Goal: Task Accomplishment & Management: Use online tool/utility

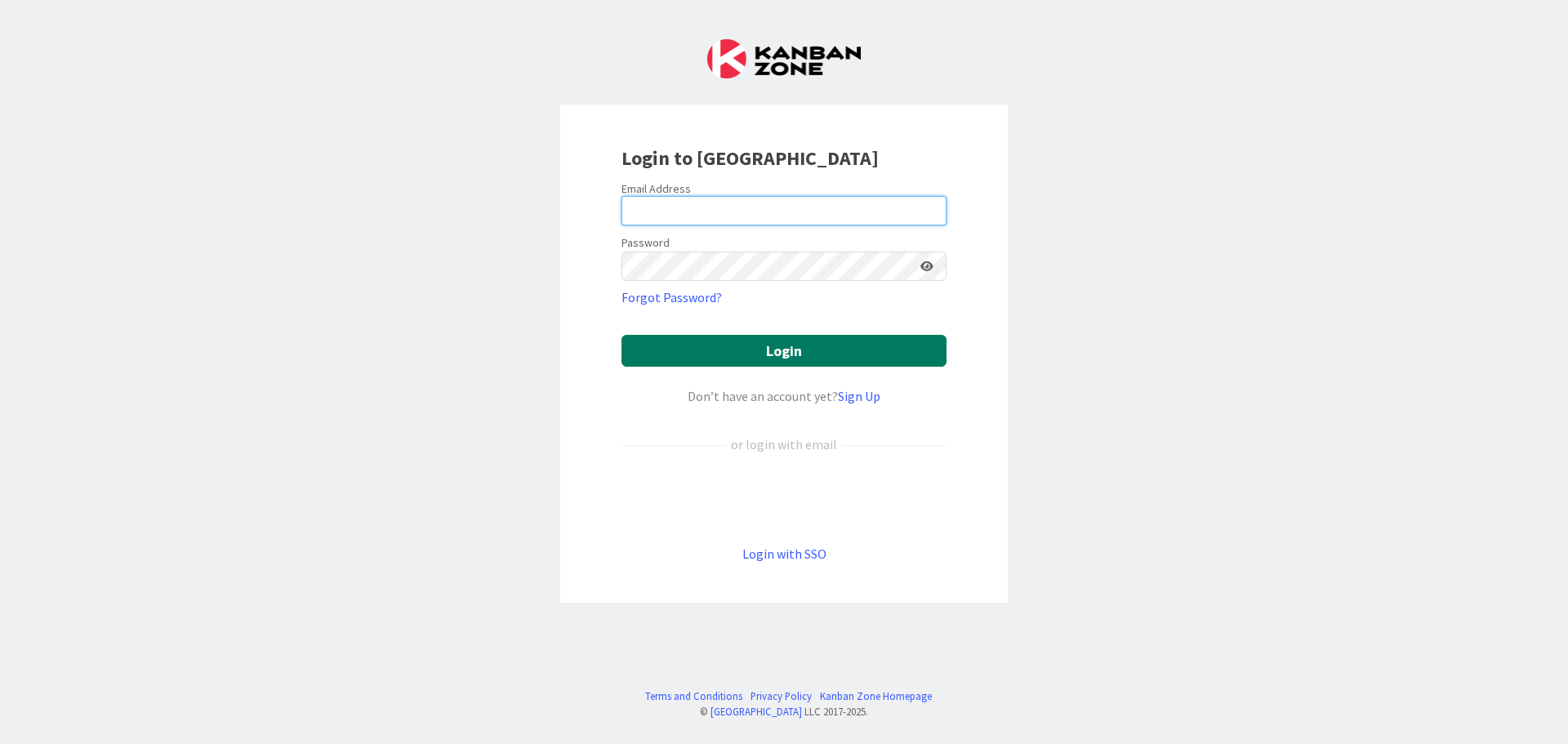
type input "[EMAIL_ADDRESS][DOMAIN_NAME]"
click at [787, 352] on button "Login" at bounding box center [783, 351] width 325 height 32
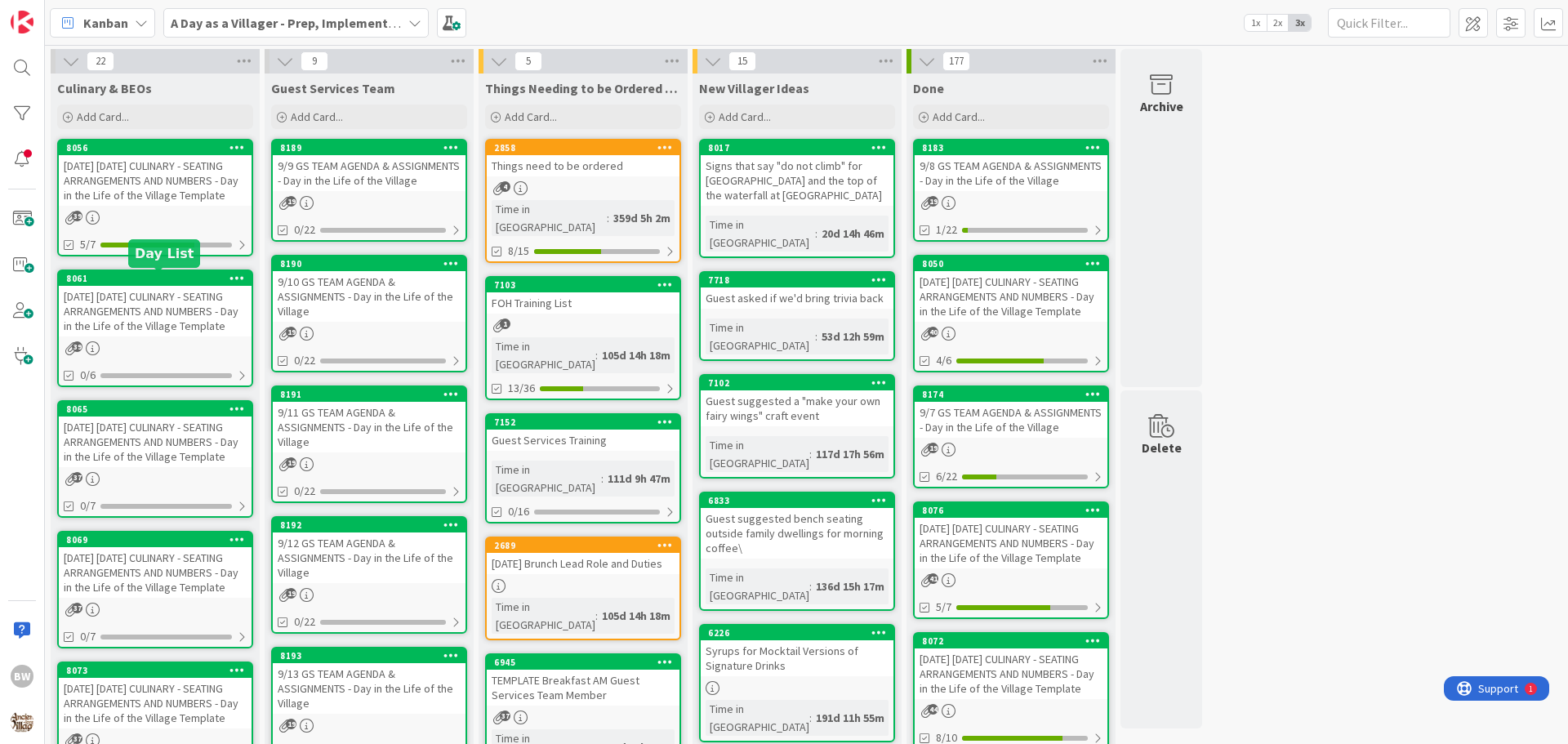
click at [136, 281] on div "8061" at bounding box center [158, 278] width 186 height 11
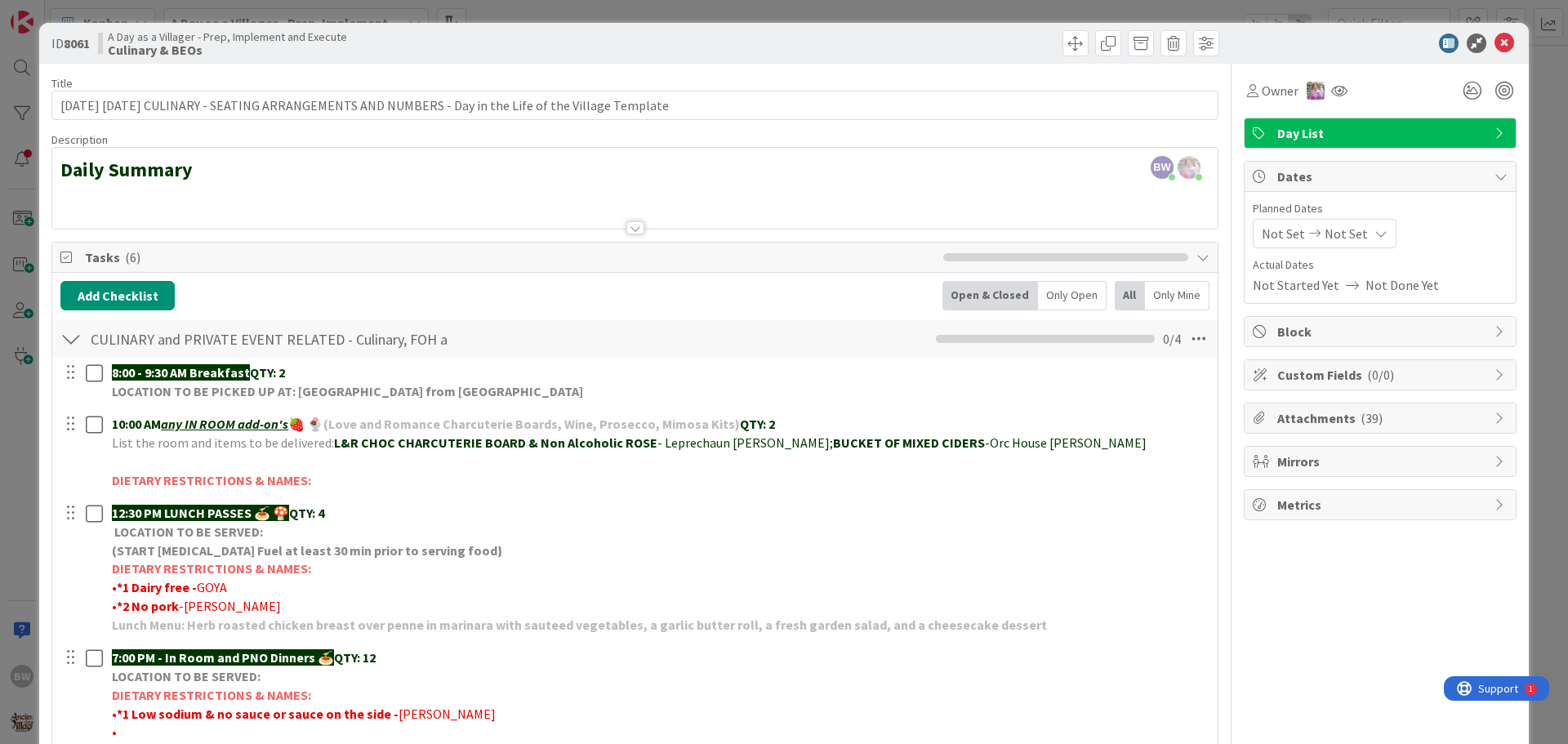
click at [631, 225] on div at bounding box center [635, 227] width 18 height 13
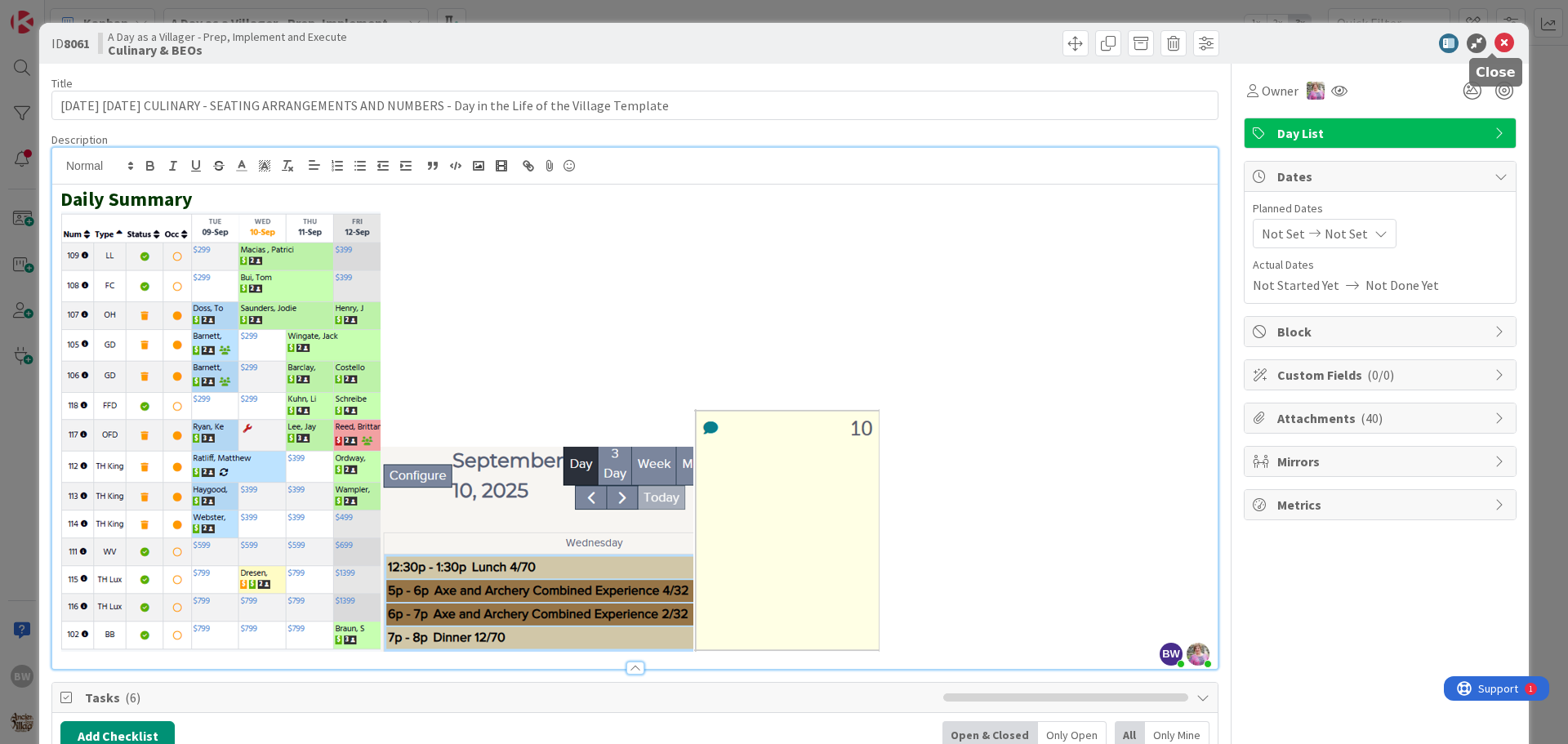
click at [1497, 44] on icon at bounding box center [1504, 43] width 19 height 19
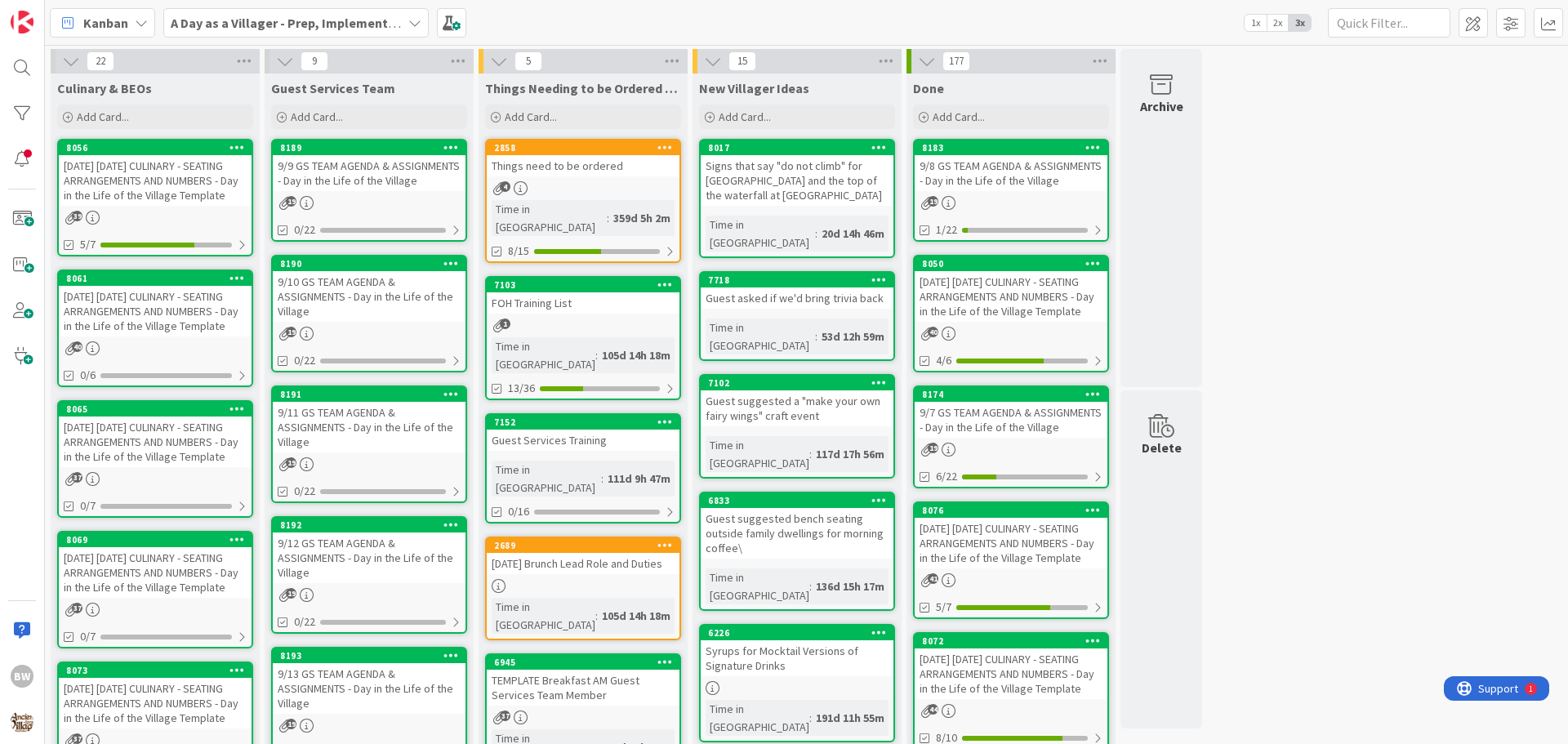
click at [354, 274] on div "9/10 GS TEAM AGENDA & ASSIGNMENTS - Day in the Life of the Village" at bounding box center [369, 297] width 192 height 51
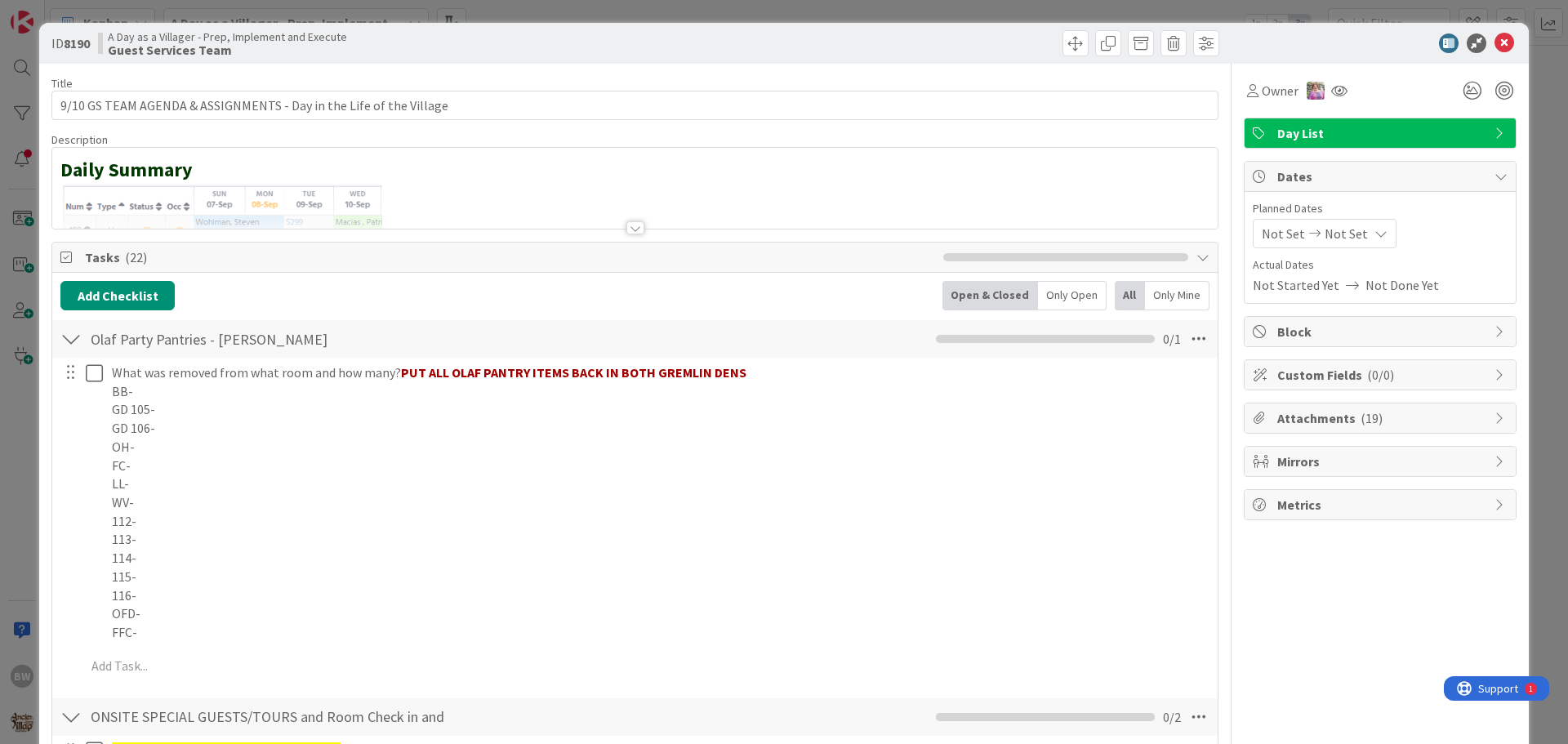
click at [626, 230] on div at bounding box center [635, 227] width 18 height 13
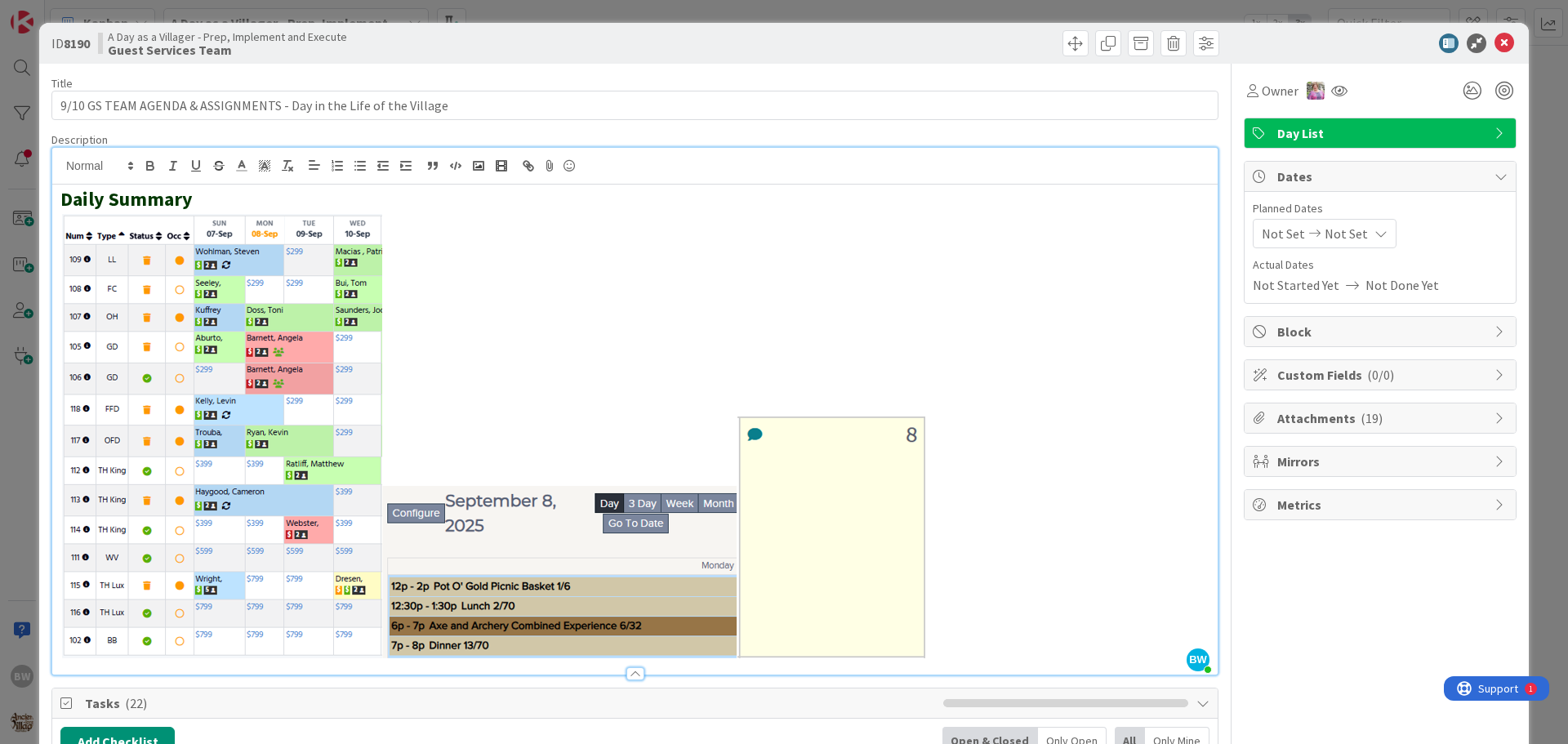
click at [942, 480] on h2 at bounding box center [635, 435] width 1149 height 447
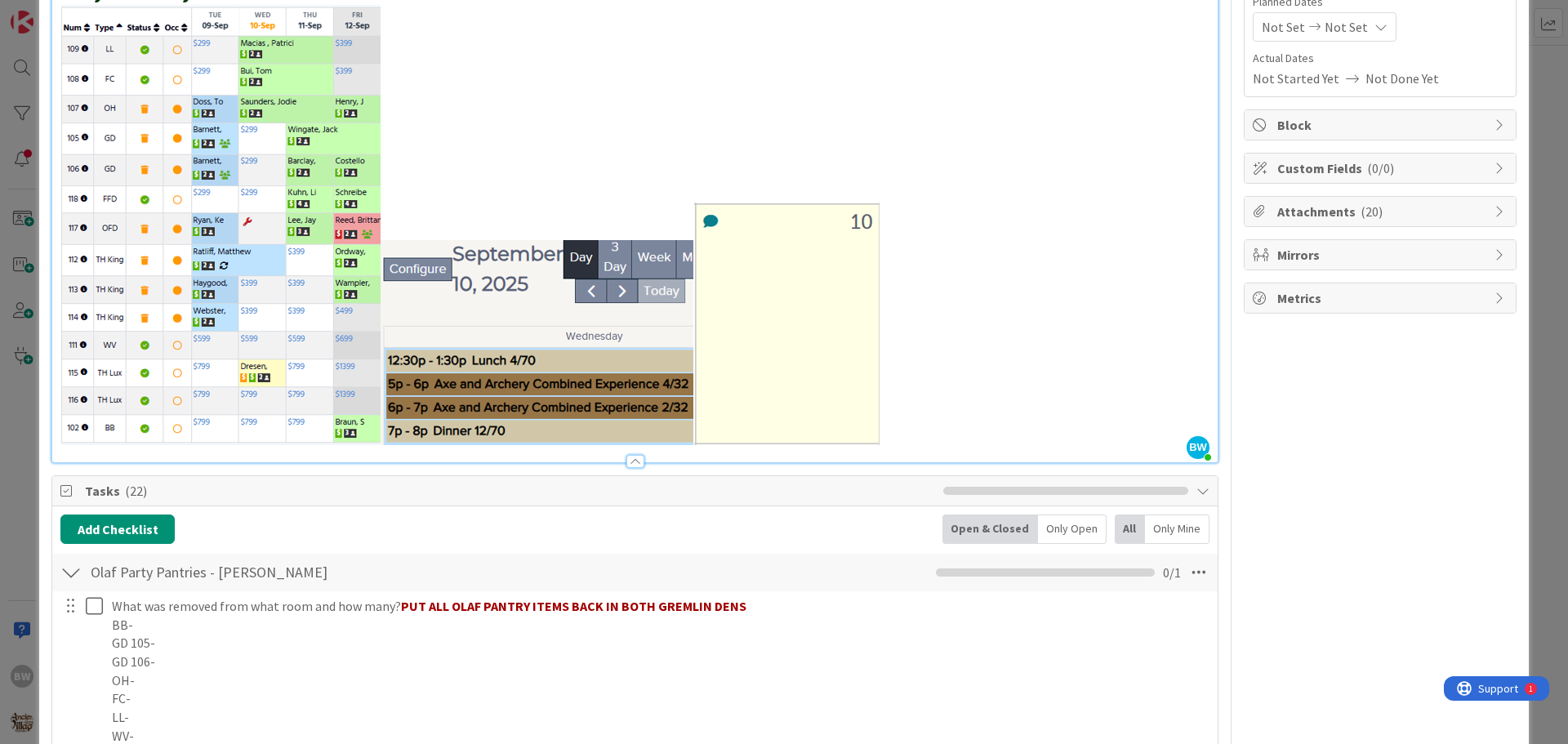
scroll to position [326, 0]
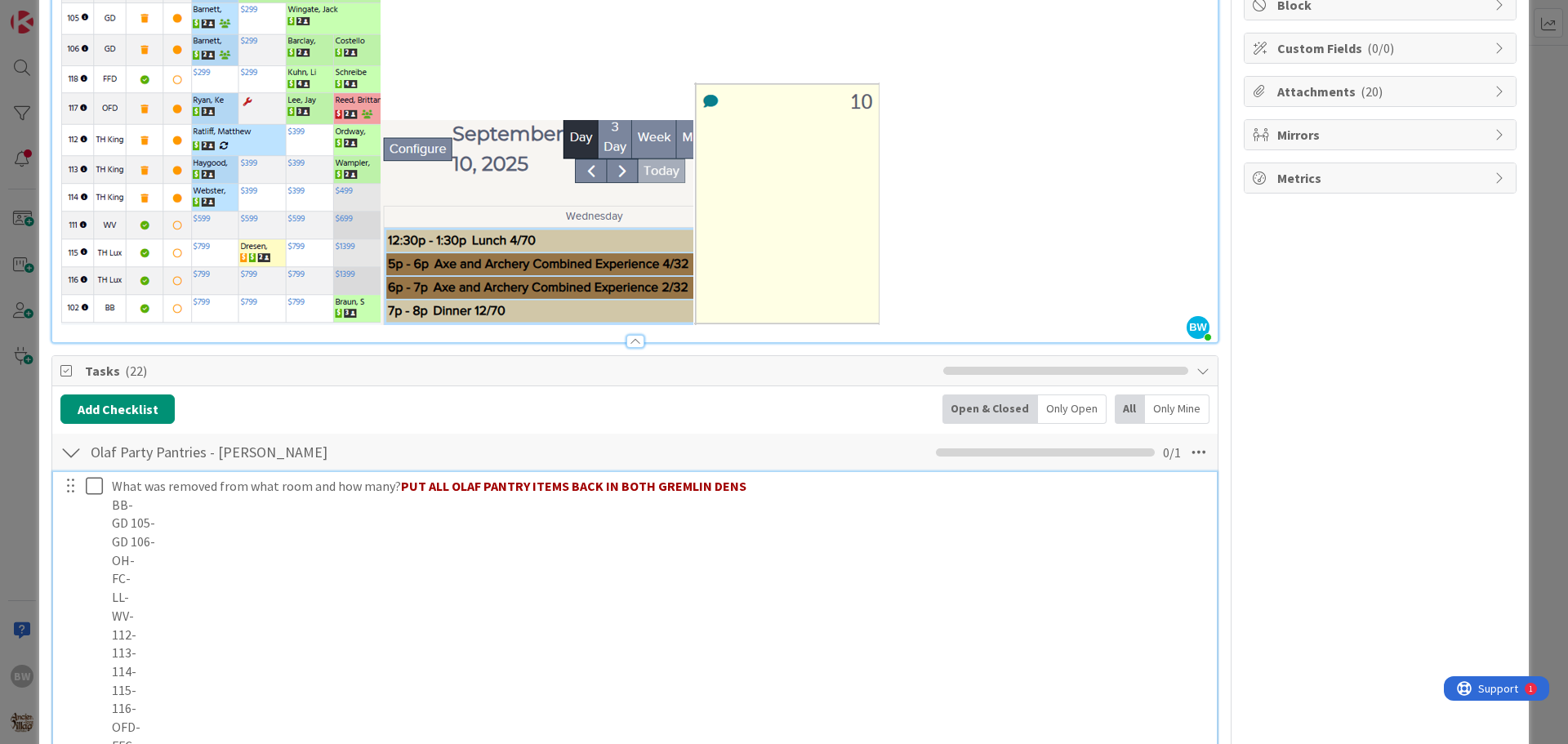
click at [742, 486] on p "What was removed from what room and how many? PUT ALL OLAF PANTRY ITEMS BACK IN…" at bounding box center [659, 486] width 1094 height 19
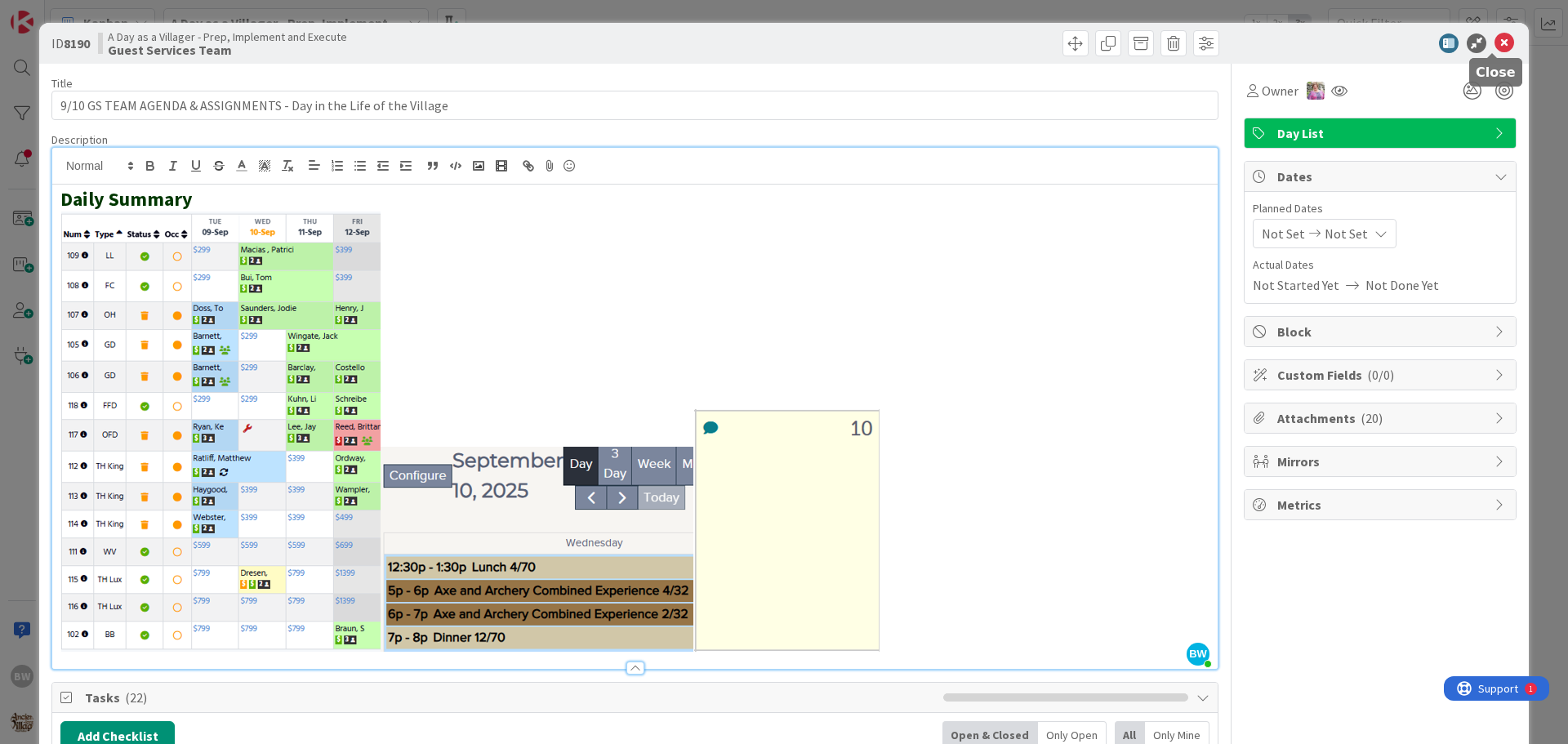
click at [1497, 41] on icon at bounding box center [1504, 43] width 19 height 19
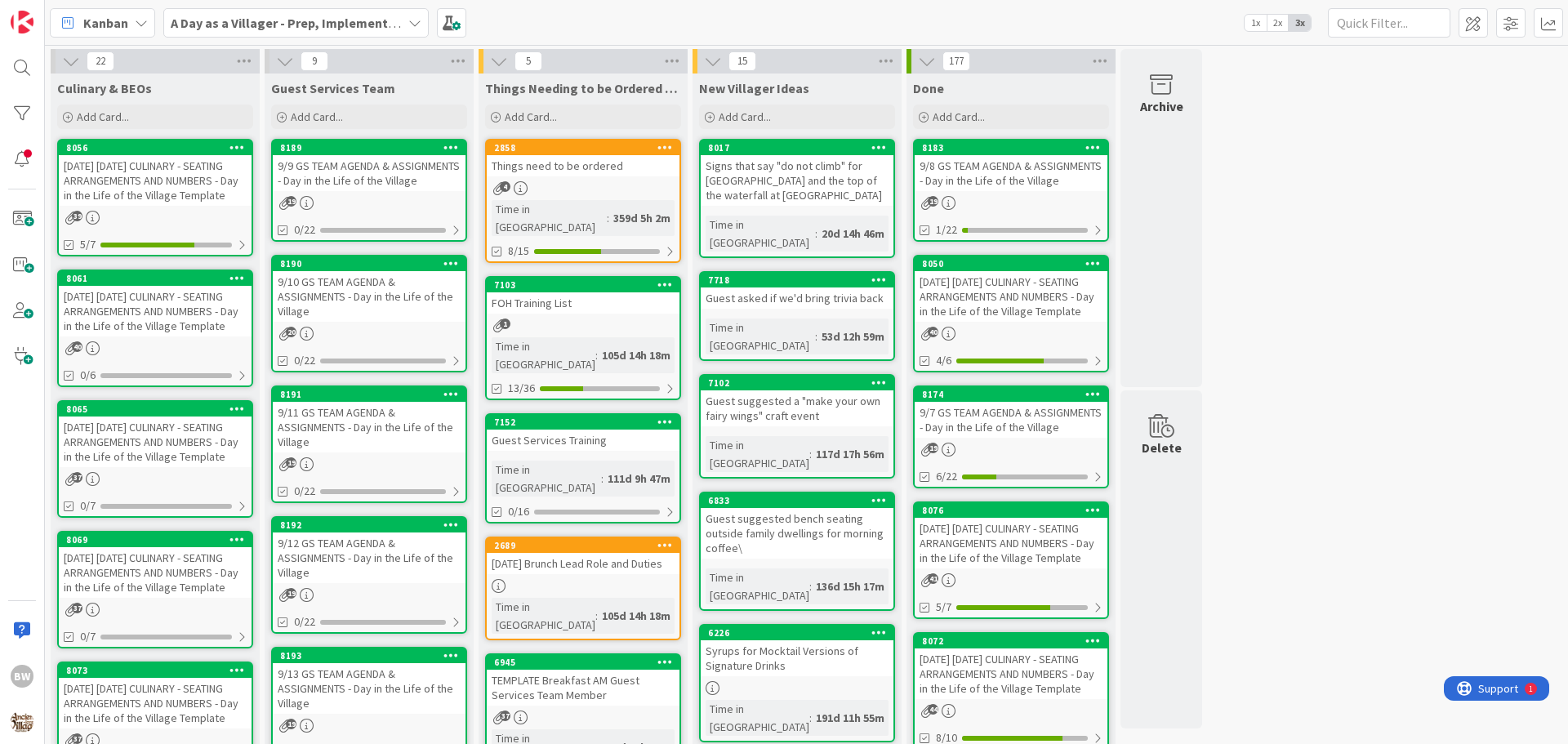
click at [139, 287] on div "[DATE] [DATE] CULINARY - SEATING ARRANGEMENTS AND NUMBERS - Day in the Life of …" at bounding box center [154, 311] width 192 height 51
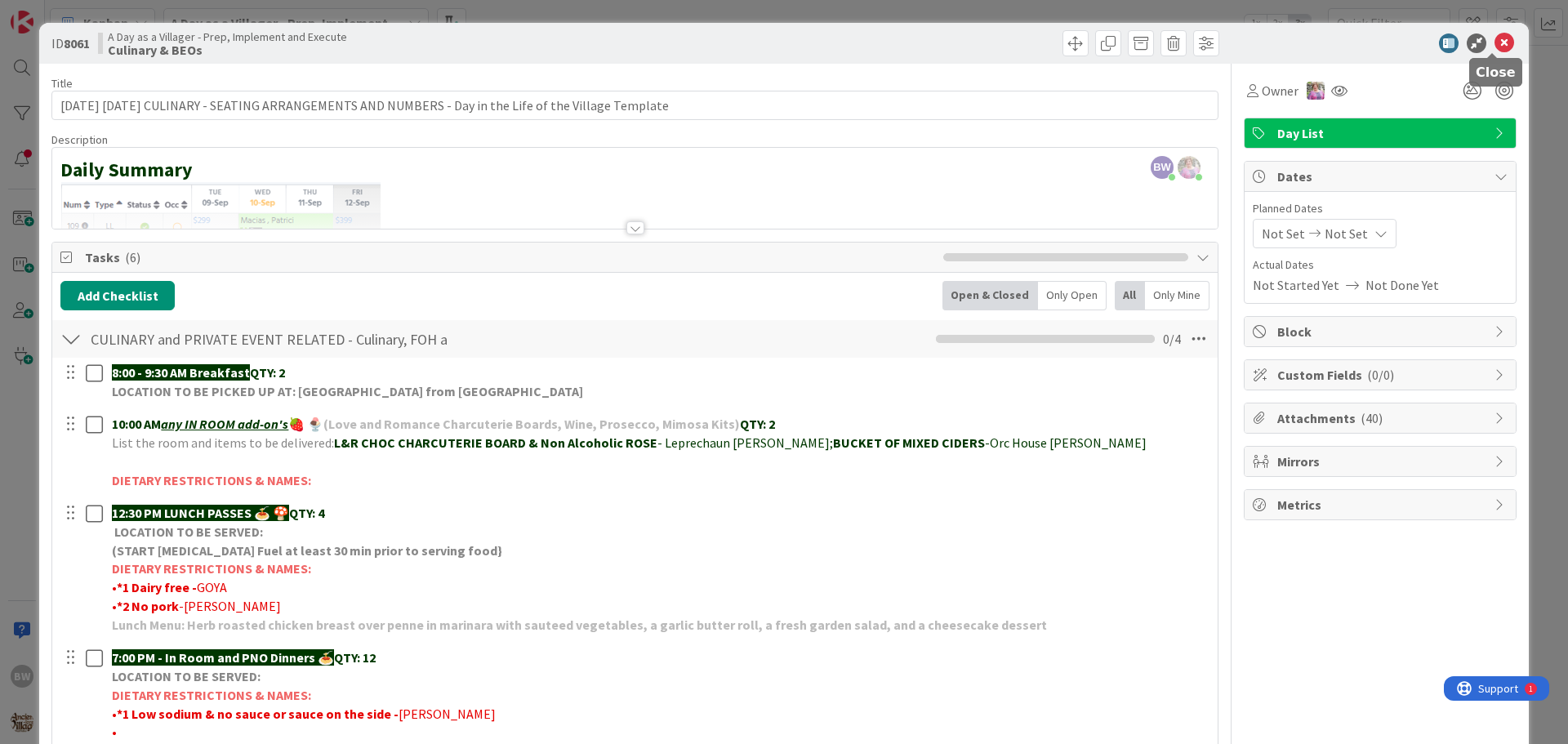
click at [1494, 40] on icon at bounding box center [1504, 43] width 19 height 19
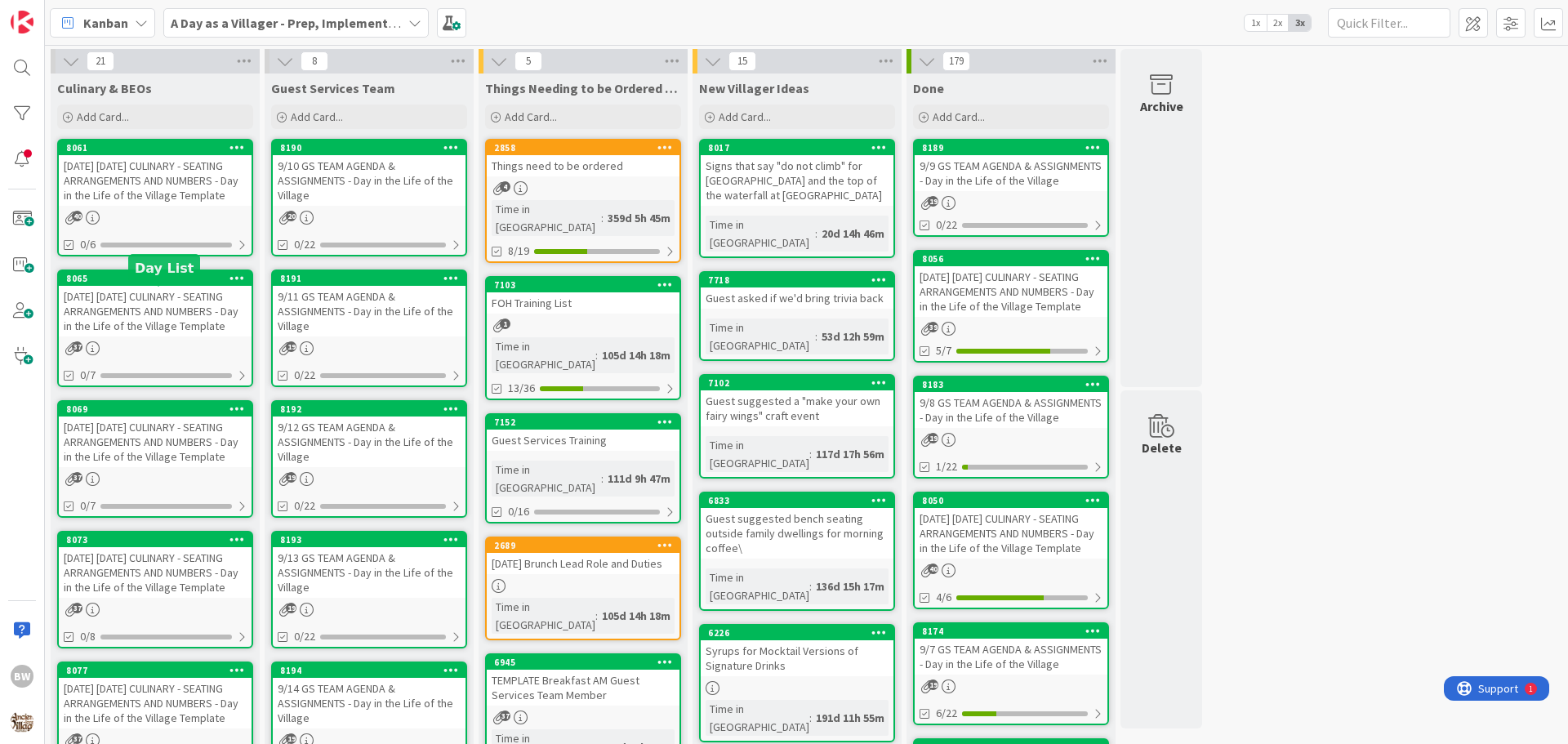
click at [158, 284] on div "8065" at bounding box center [158, 278] width 186 height 11
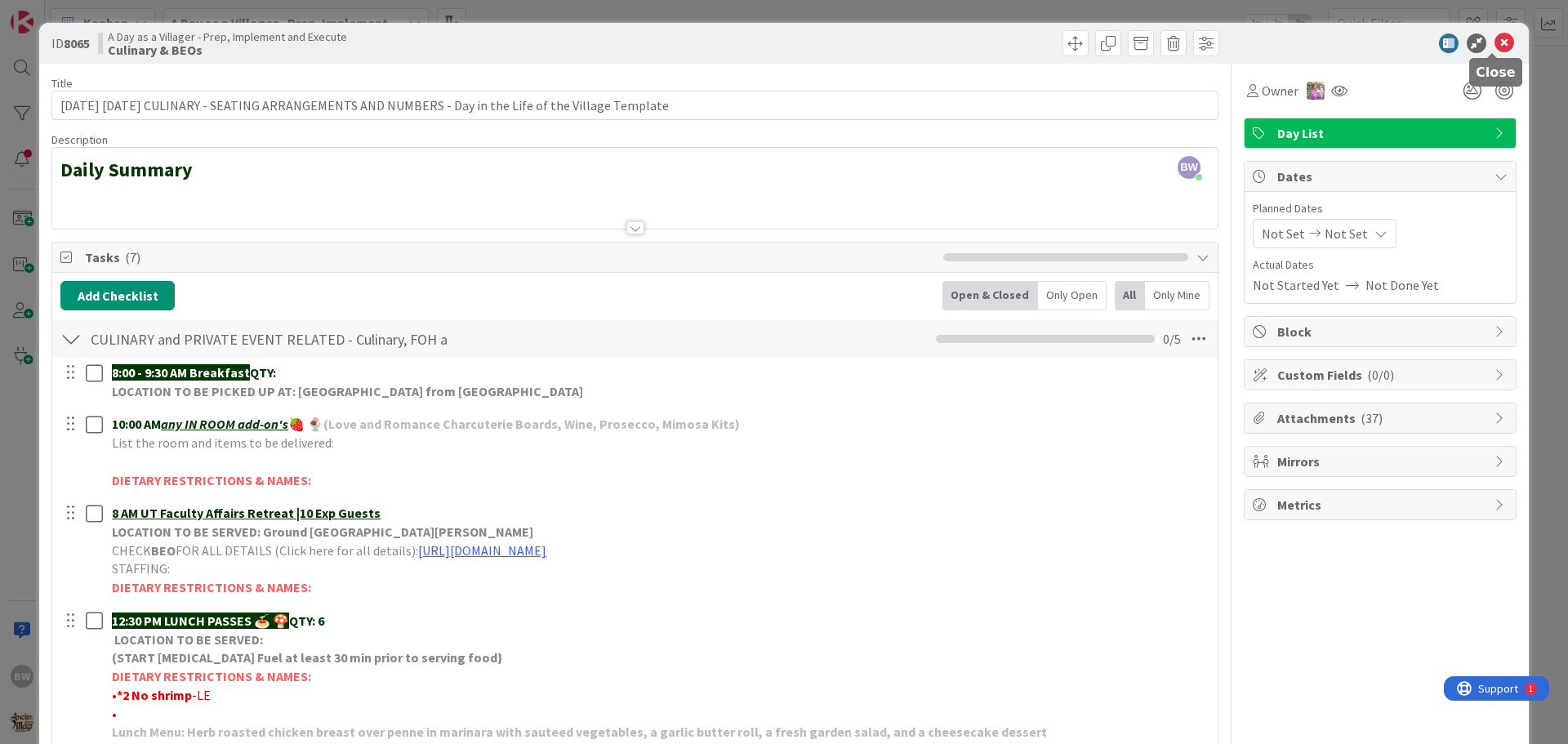
click at [1494, 48] on icon at bounding box center [1504, 43] width 19 height 19
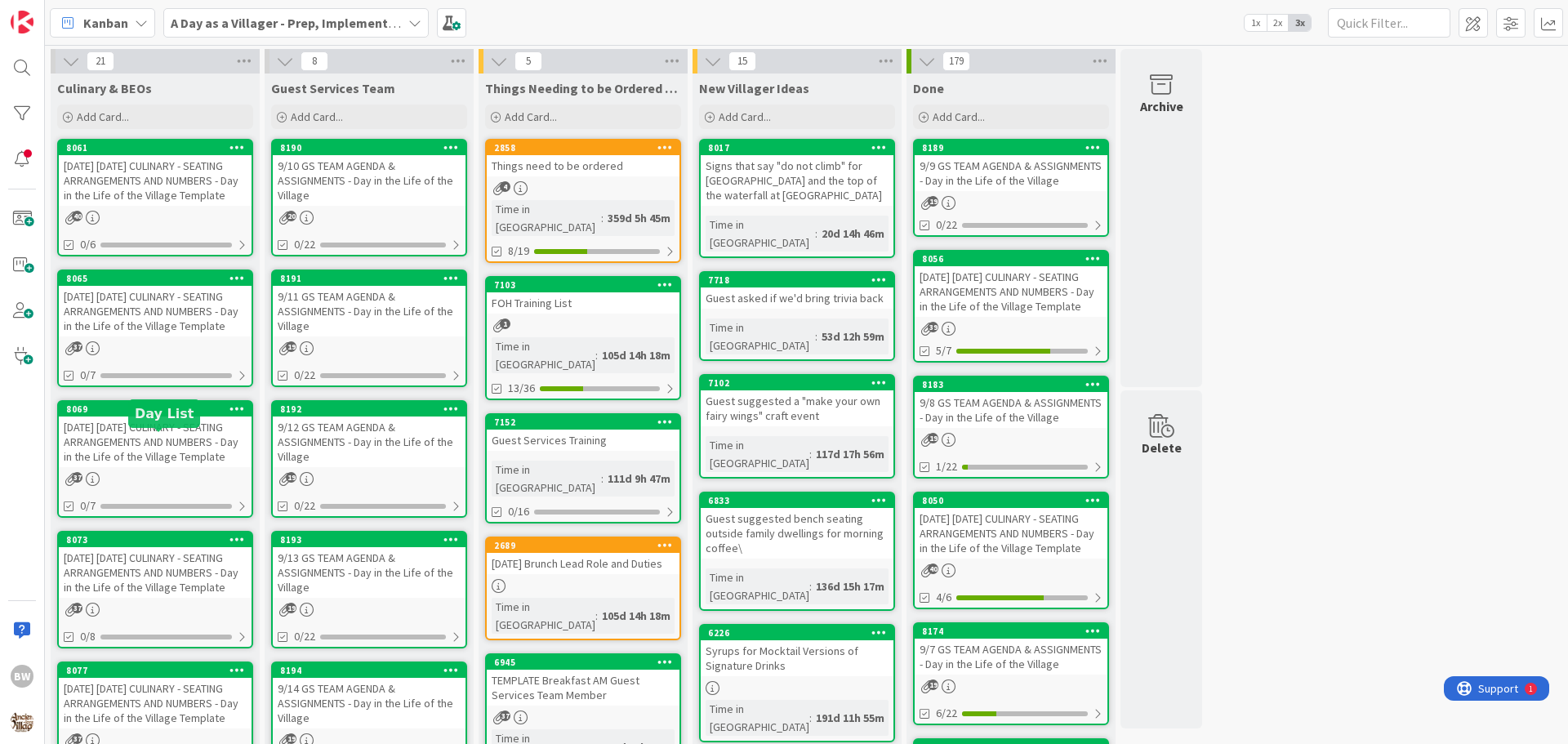
click at [148, 414] on div "8069" at bounding box center [158, 408] width 186 height 11
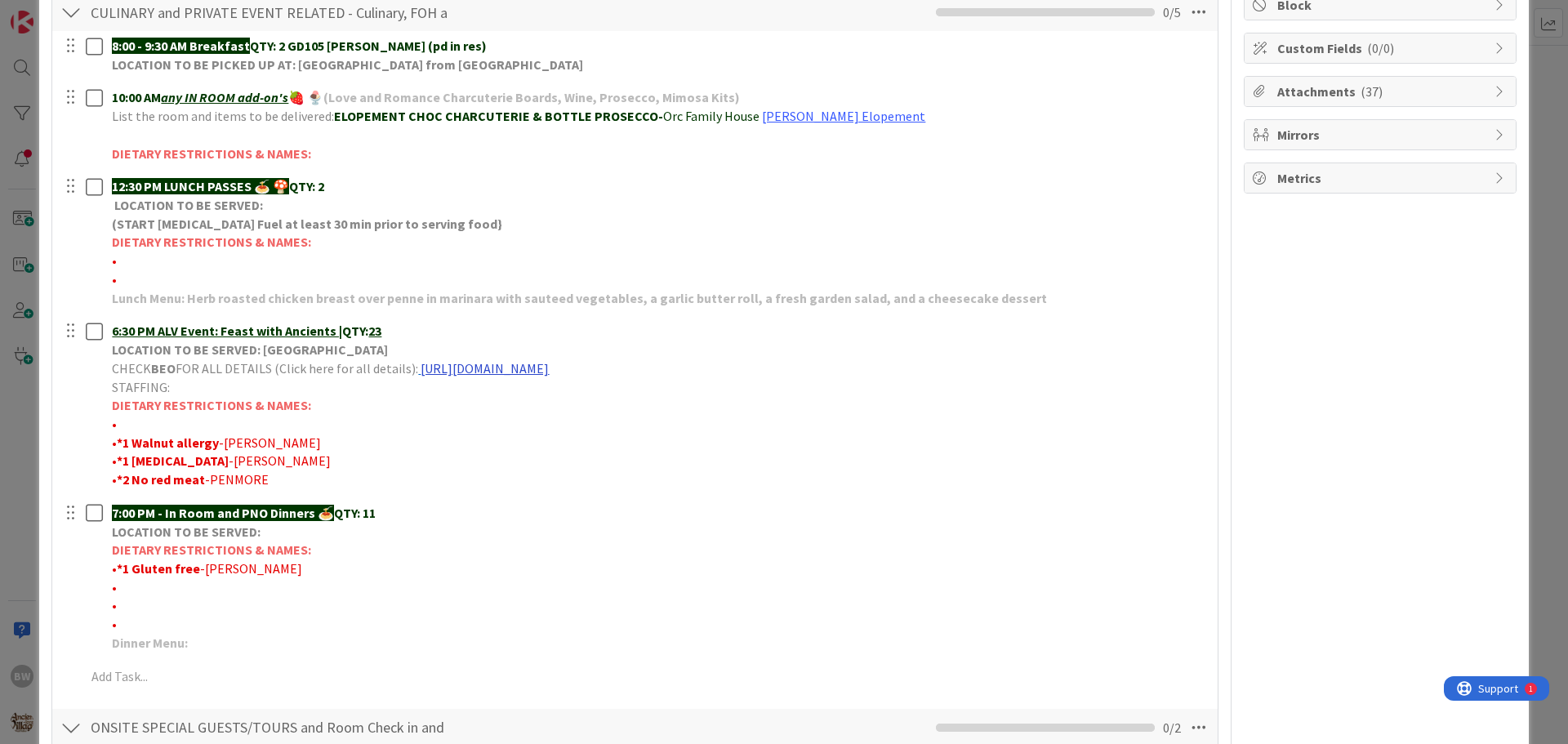
scroll to position [245, 0]
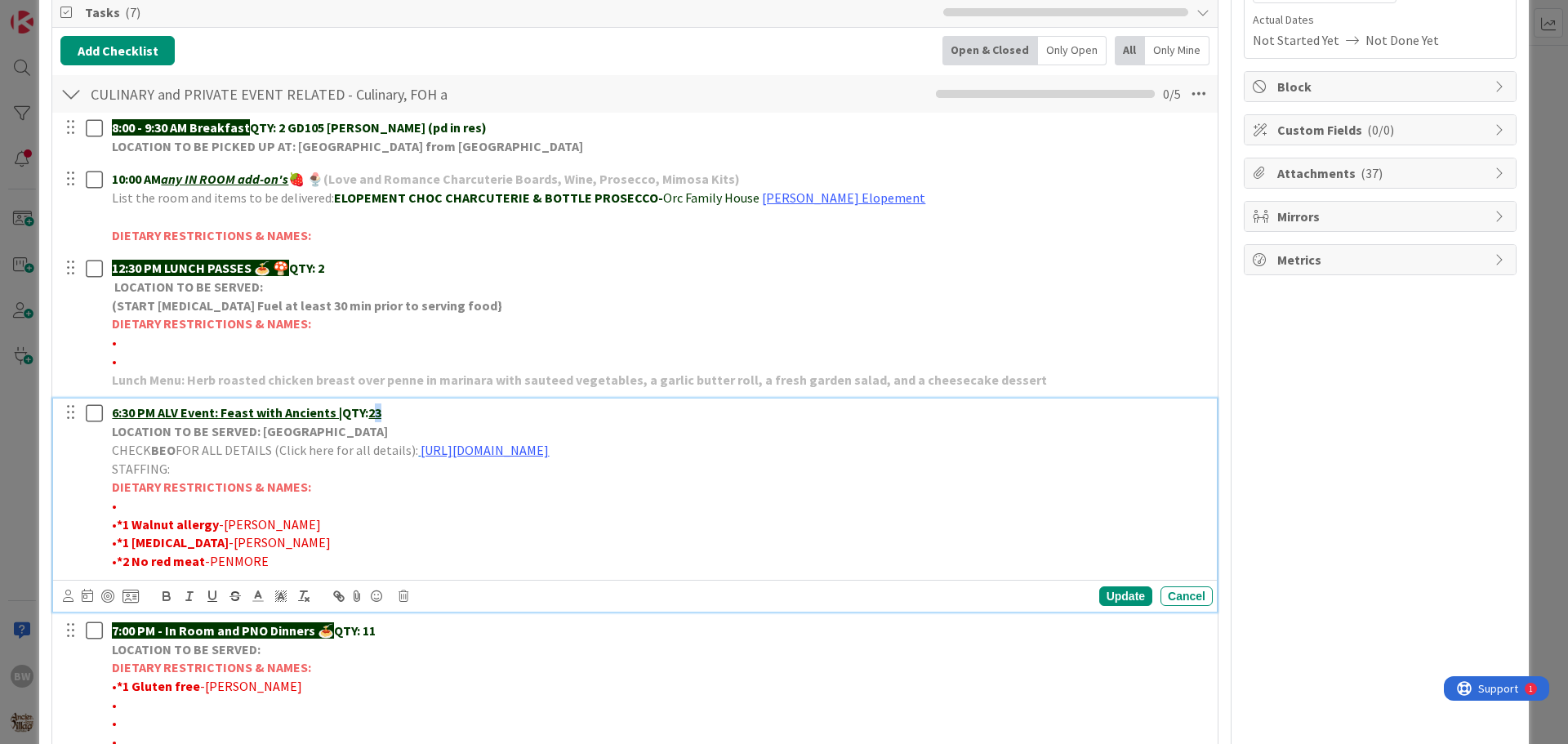
drag, startPoint x: 377, startPoint y: 412, endPoint x: 386, endPoint y: 409, distance: 9.5
click at [386, 409] on p "6:30 PM ALV Event: Feast with Ancients | QTY: 23" at bounding box center [659, 413] width 1094 height 19
click at [1108, 599] on div "Update" at bounding box center [1126, 596] width 53 height 19
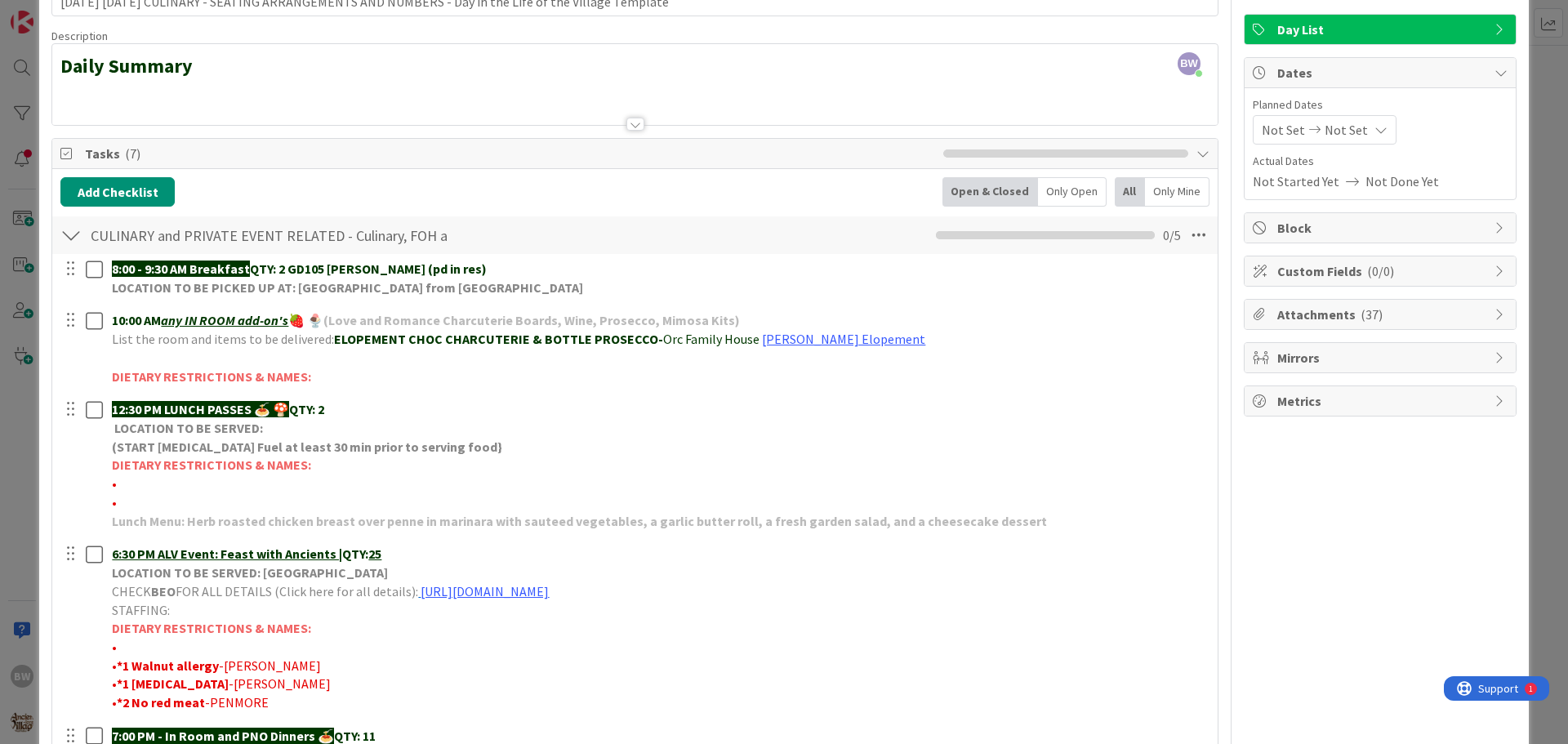
scroll to position [0, 0]
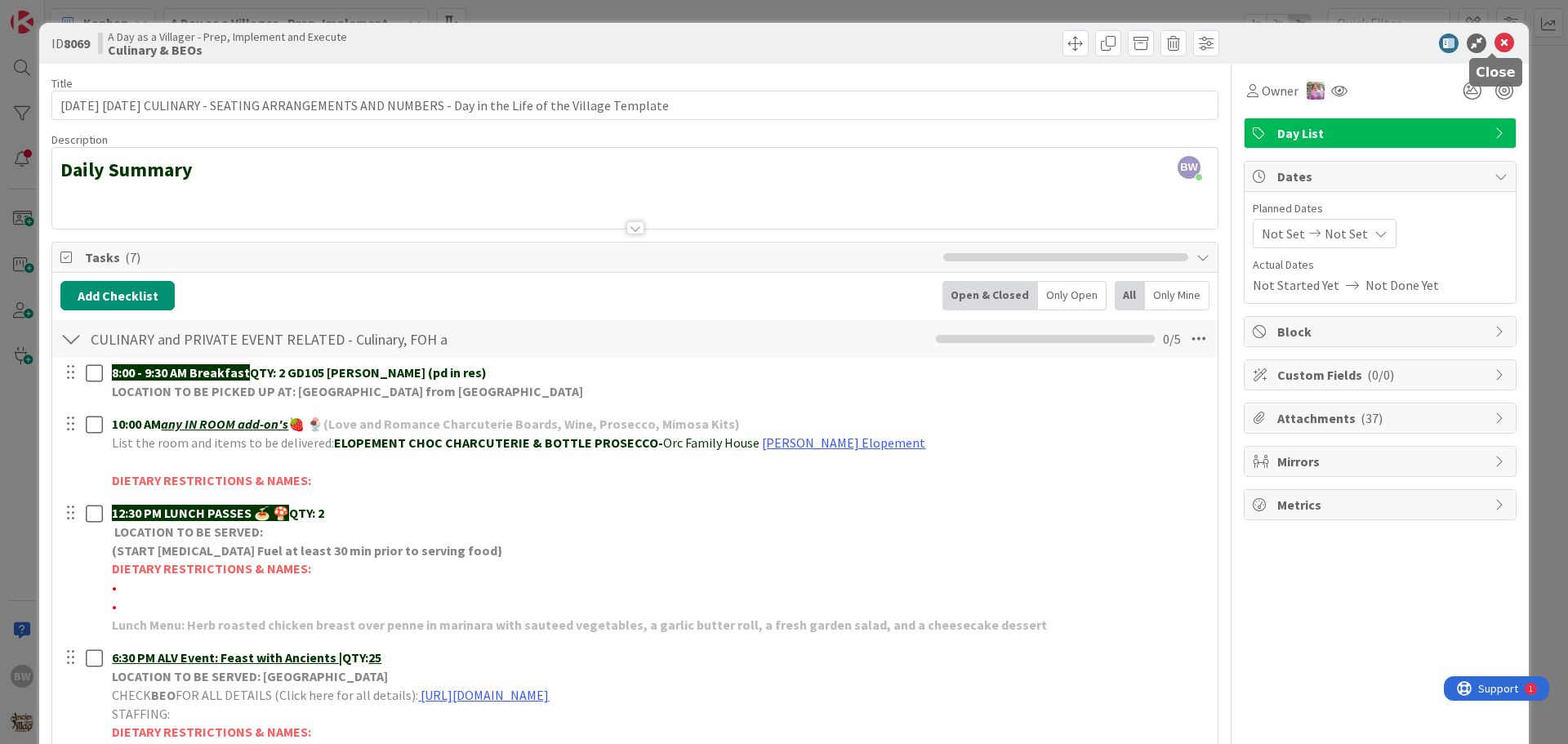
click at [1494, 40] on icon at bounding box center [1504, 43] width 19 height 19
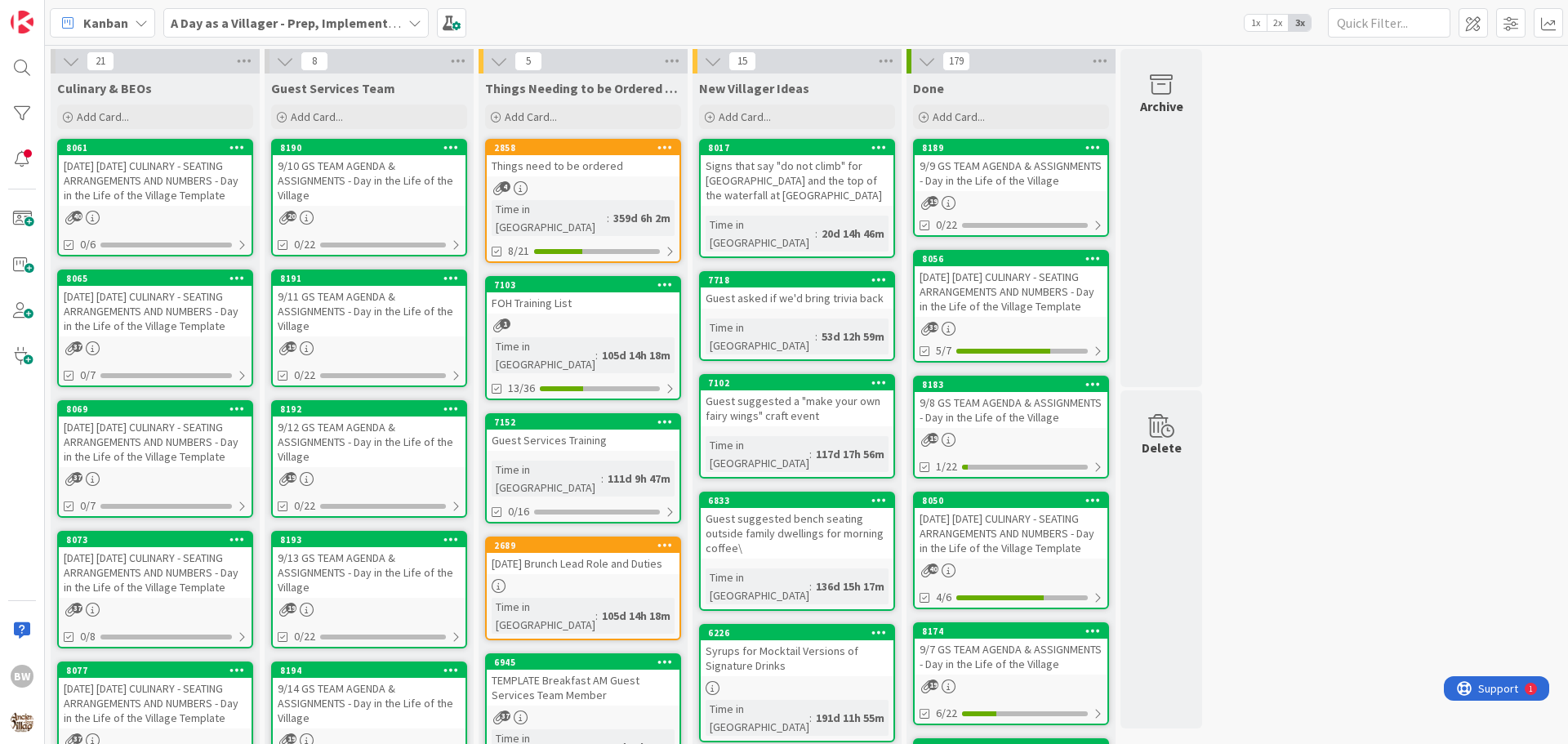
click at [145, 546] on div "8073" at bounding box center [158, 539] width 186 height 11
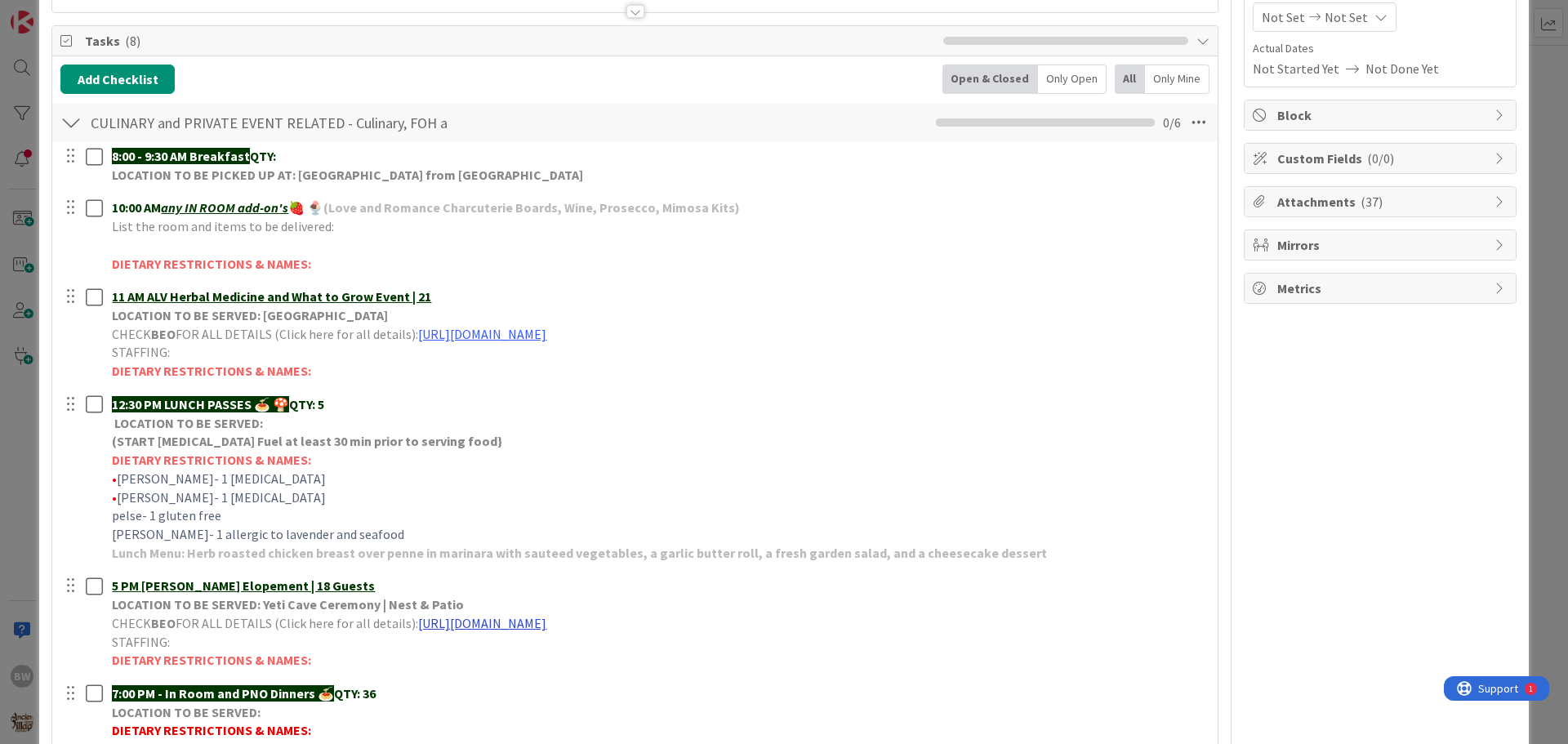
scroll to position [164, 0]
